Goal: Find specific page/section: Find specific page/section

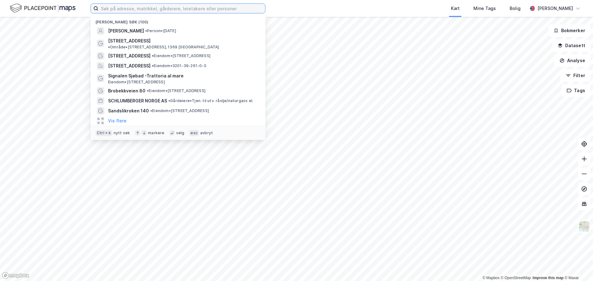
click at [119, 11] on input at bounding box center [181, 8] width 167 height 9
paste input "[PERSON_NAME]"
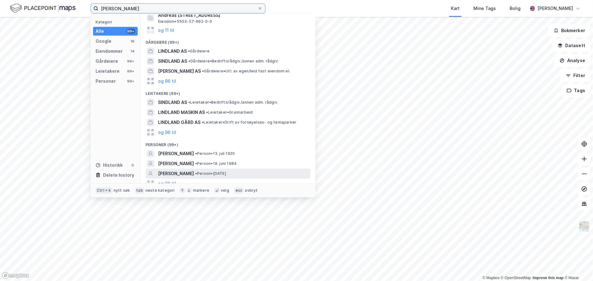
scroll to position [107, 0]
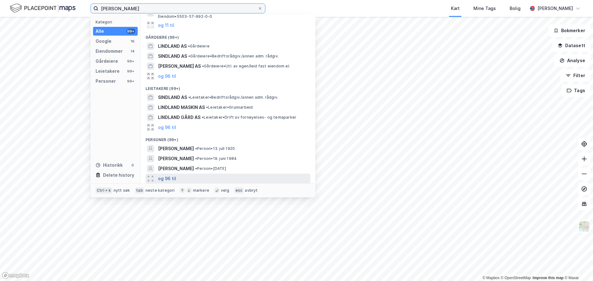
type input "[PERSON_NAME]"
click at [175, 180] on button "og 96 til" at bounding box center [167, 179] width 18 height 8
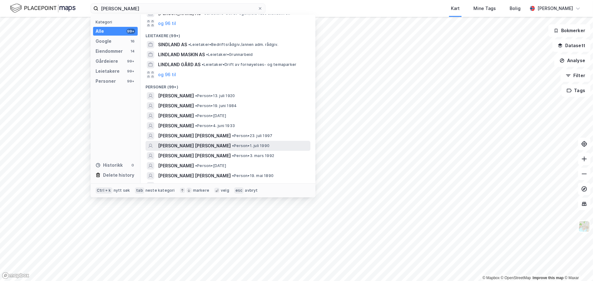
scroll to position [169, 0]
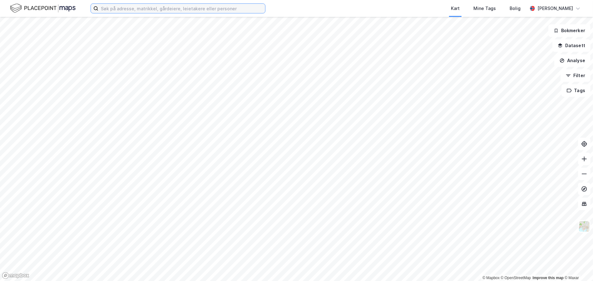
click at [107, 5] on input at bounding box center [181, 8] width 167 height 9
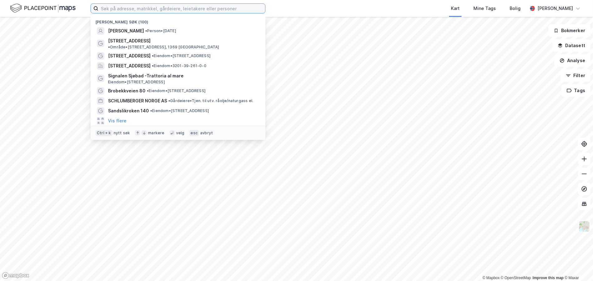
paste input "[PERSON_NAME] Skogseth"
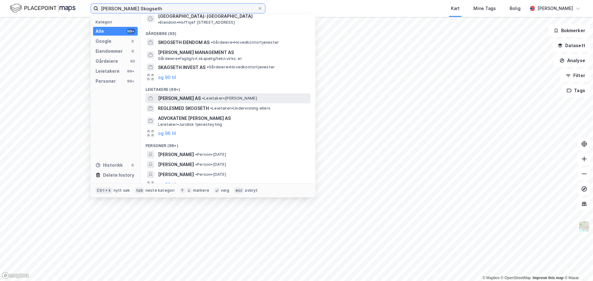
scroll to position [46, 0]
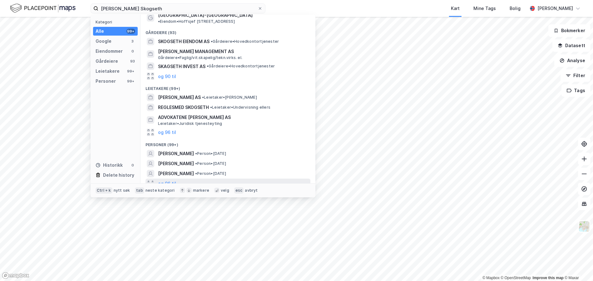
click at [176, 179] on div "og 96 til" at bounding box center [228, 184] width 165 height 10
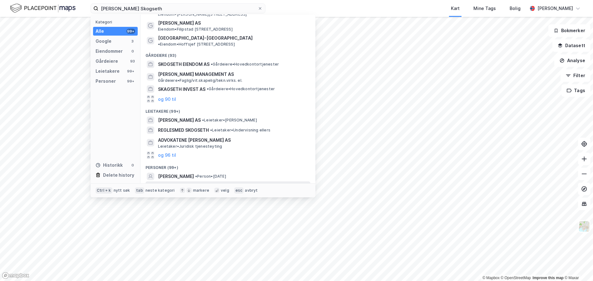
scroll to position [0, 0]
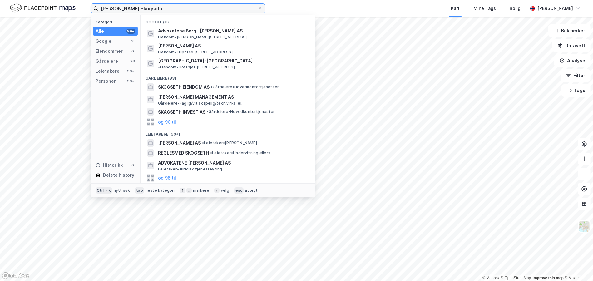
click at [155, 8] on input "[PERSON_NAME] Skogseth" at bounding box center [177, 8] width 159 height 9
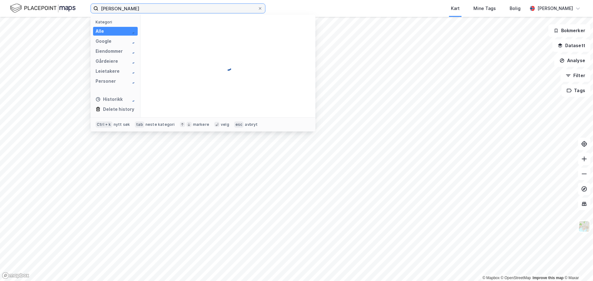
type input "[PERSON_NAME]"
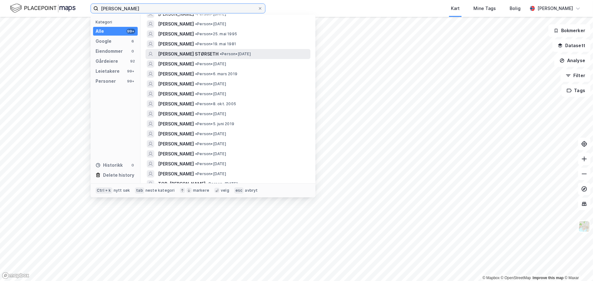
scroll to position [281, 0]
